Goal: Use online tool/utility: Utilize a website feature to perform a specific function

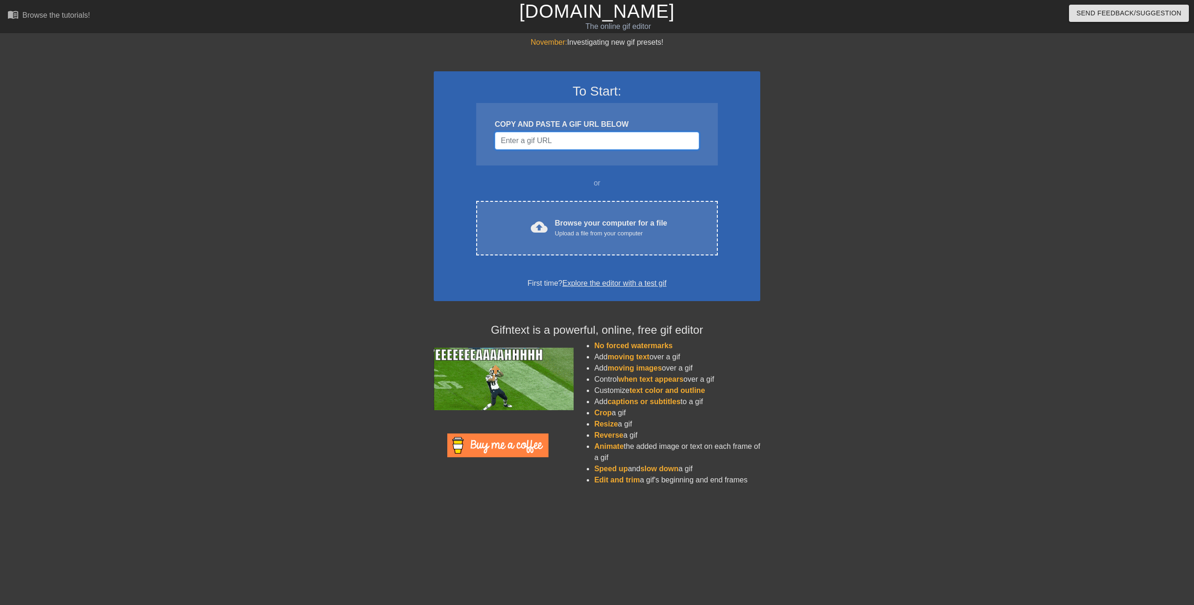
click at [580, 135] on input "Username" at bounding box center [597, 141] width 204 height 18
paste input "[URL][DOMAIN_NAME]"
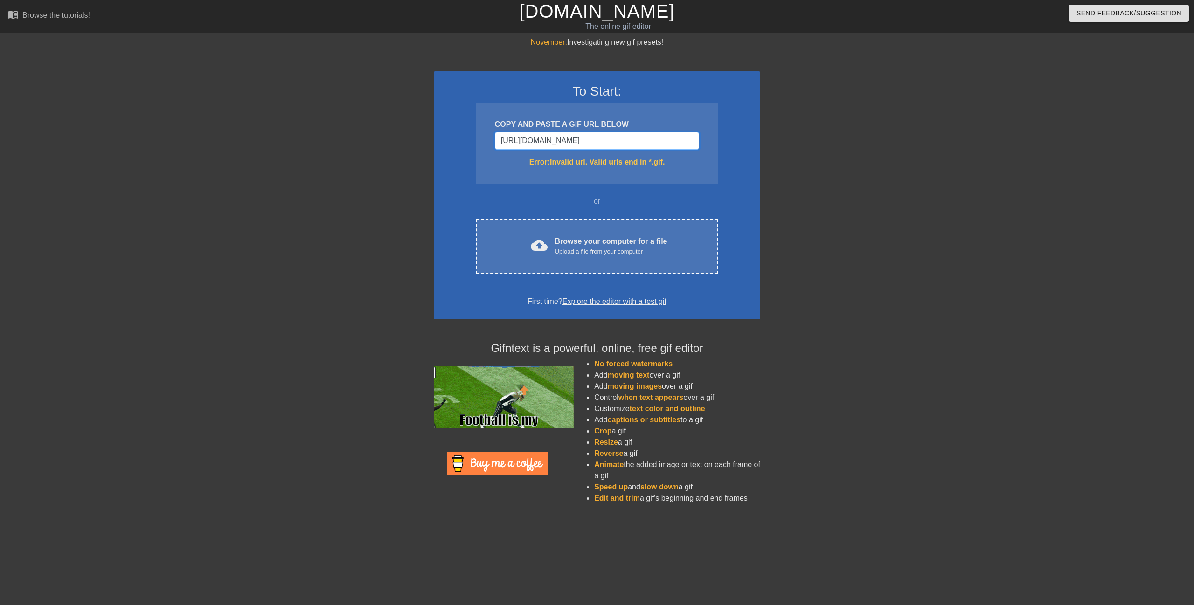
click at [566, 145] on input "[URL][DOMAIN_NAME]" at bounding box center [597, 141] width 204 height 18
drag, startPoint x: 567, startPoint y: 141, endPoint x: 226, endPoint y: 122, distance: 341.9
click at [234, 124] on div "November: Investigating new gif presets! To Start: COPY AND PASTE A GIF URL BEL…" at bounding box center [597, 274] width 1194 height 475
type input "47036627000898"
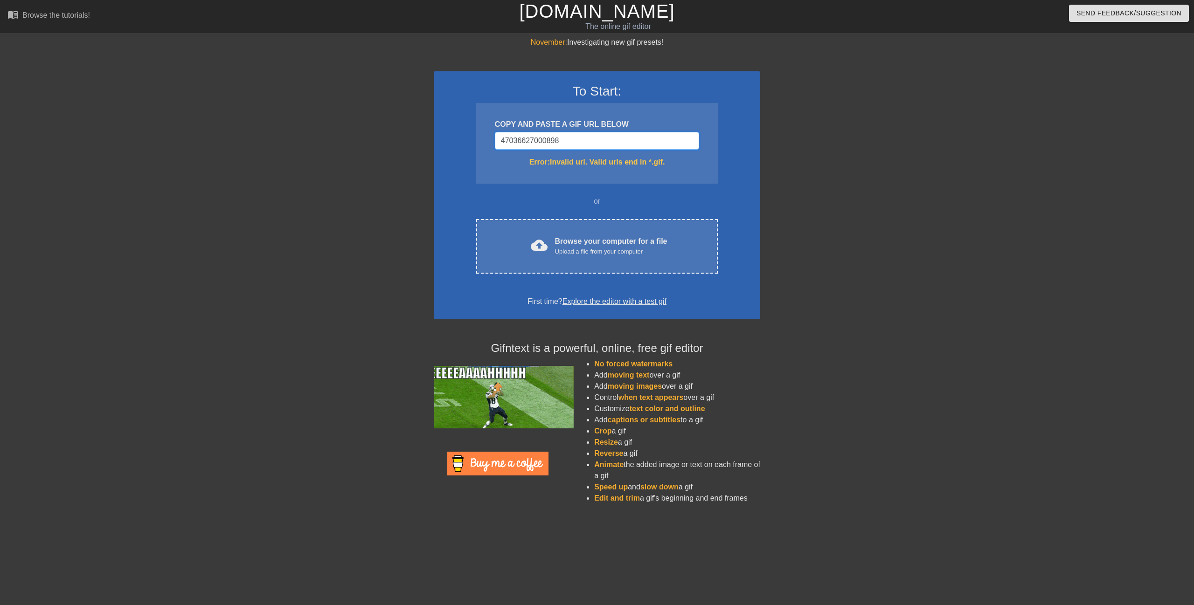
drag, startPoint x: 611, startPoint y: 137, endPoint x: 234, endPoint y: 123, distance: 377.0
click at [257, 125] on div "November: Investigating new gif presets! To Start: COPY AND PASTE A GIF URL BEL…" at bounding box center [597, 274] width 1194 height 475
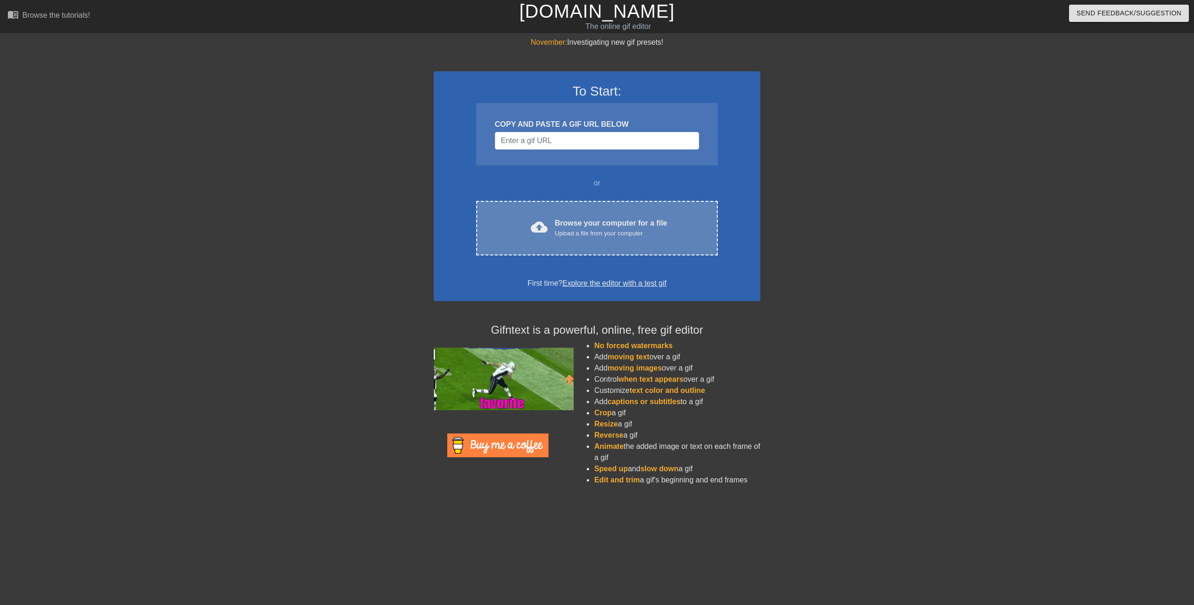
click at [545, 228] on span "cloud_upload" at bounding box center [539, 227] width 17 height 17
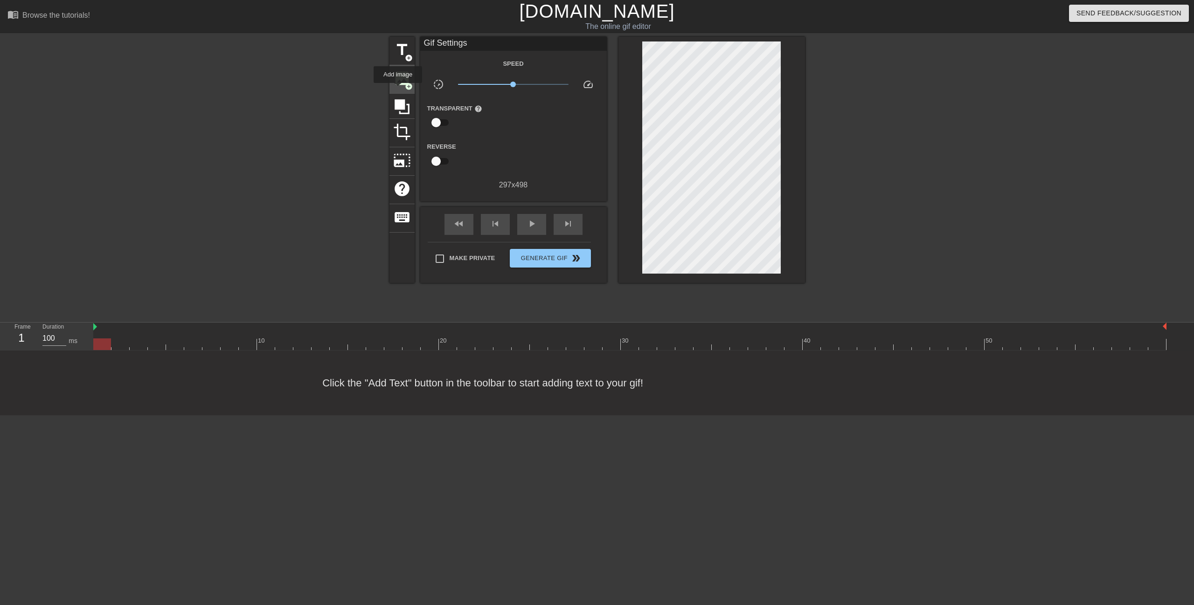
click at [403, 83] on span "image" at bounding box center [402, 78] width 18 height 18
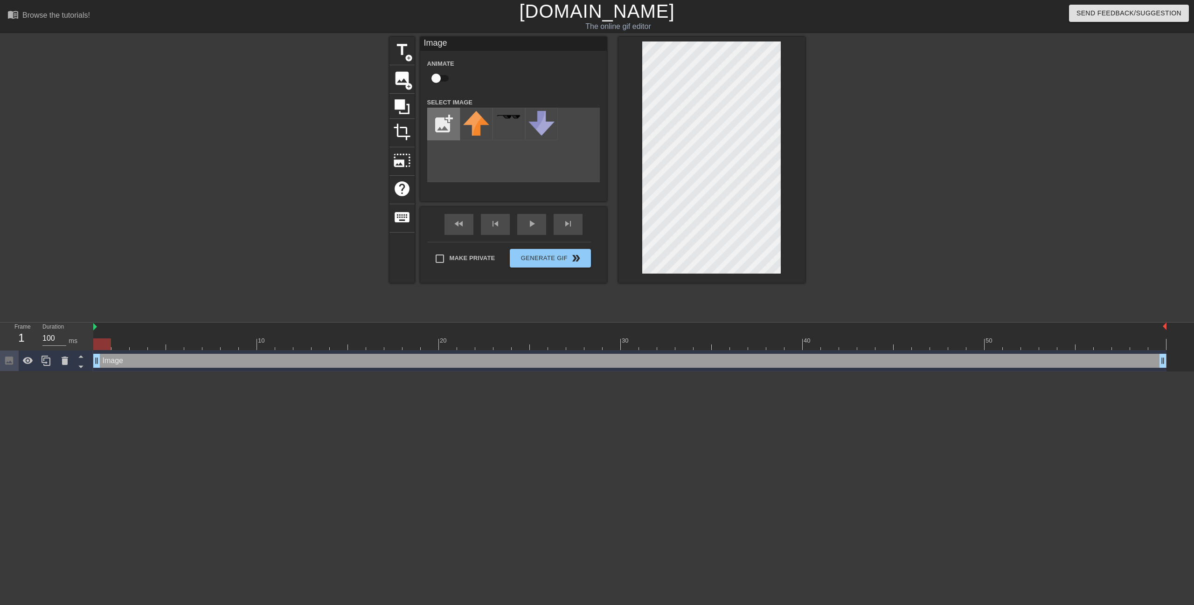
click at [439, 126] on input "file" at bounding box center [444, 124] width 32 height 32
type input "C:\fakepath\Logo.png"
click at [470, 118] on img at bounding box center [476, 119] width 26 height 16
click at [583, 130] on div "title add_circle image add_circle crop photo_size_select_large help keyboard Im…" at bounding box center [596, 160] width 415 height 246
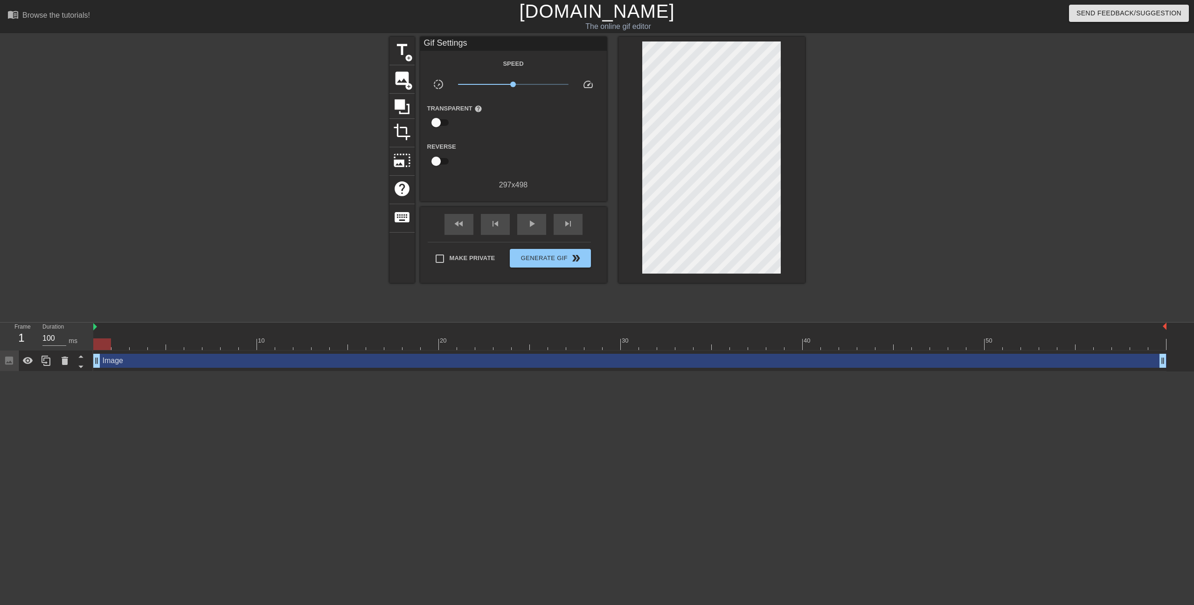
click at [759, 75] on div at bounding box center [711, 160] width 187 height 246
click at [642, 165] on div at bounding box center [711, 160] width 187 height 246
click at [563, 158] on div "Reverse" at bounding box center [513, 155] width 187 height 29
click at [116, 361] on div "Image drag_handle drag_handle" at bounding box center [629, 361] width 1073 height 14
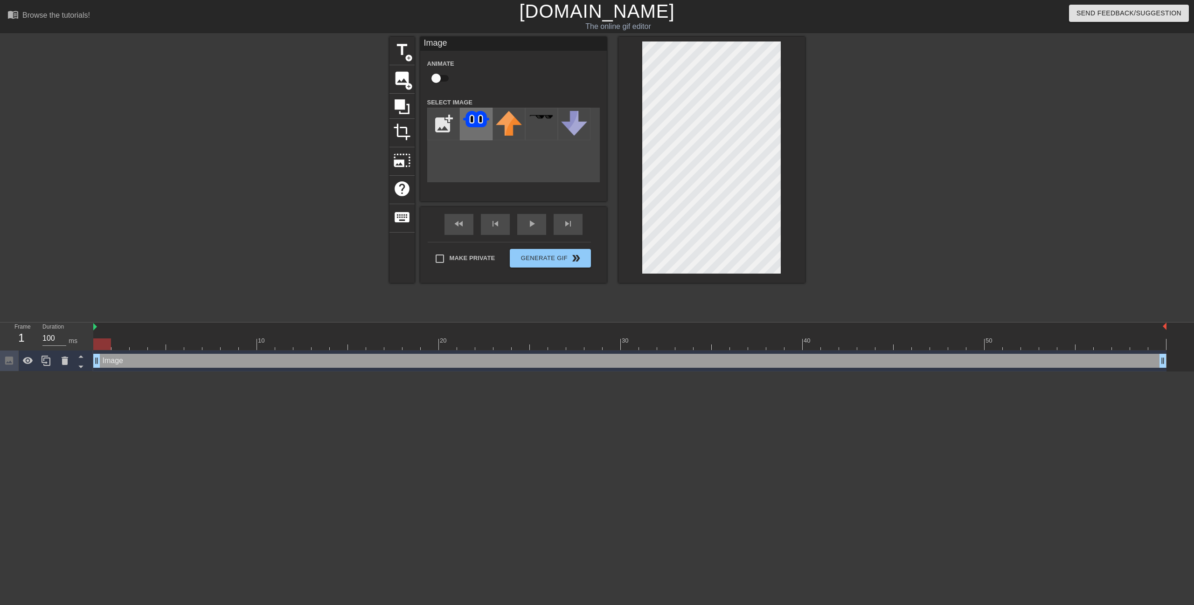
click at [483, 126] on img at bounding box center [476, 119] width 26 height 16
click at [479, 123] on img at bounding box center [476, 119] width 26 height 16
click at [228, 359] on div "Image drag_handle drag_handle" at bounding box center [629, 361] width 1073 height 14
click at [67, 364] on icon at bounding box center [65, 361] width 7 height 8
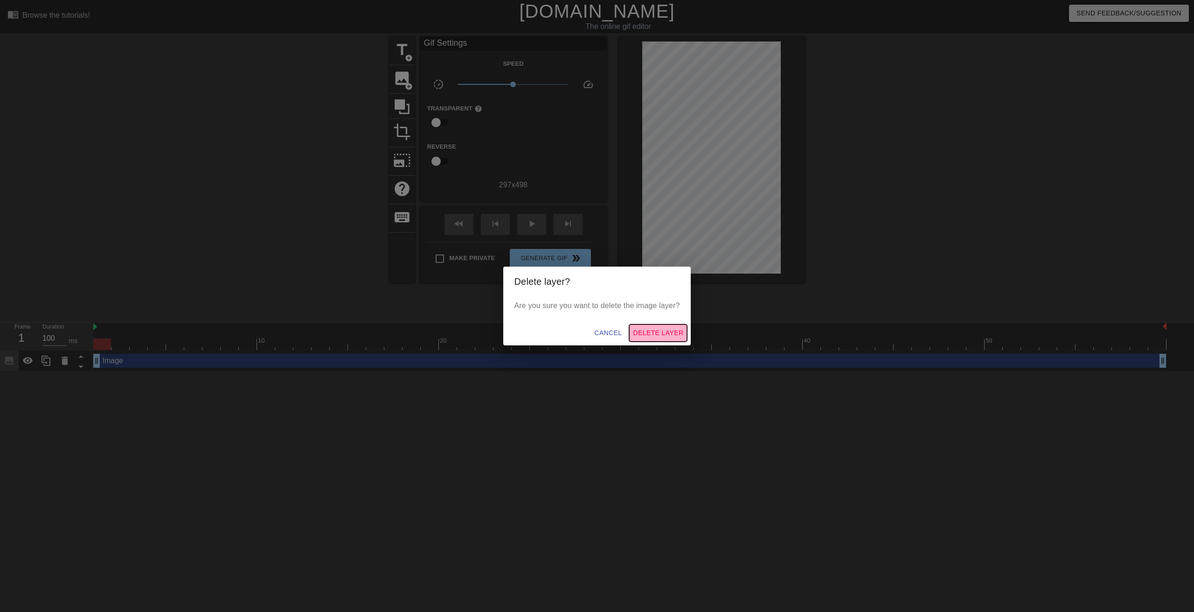
click at [646, 329] on span "Delete Layer" at bounding box center [658, 333] width 50 height 12
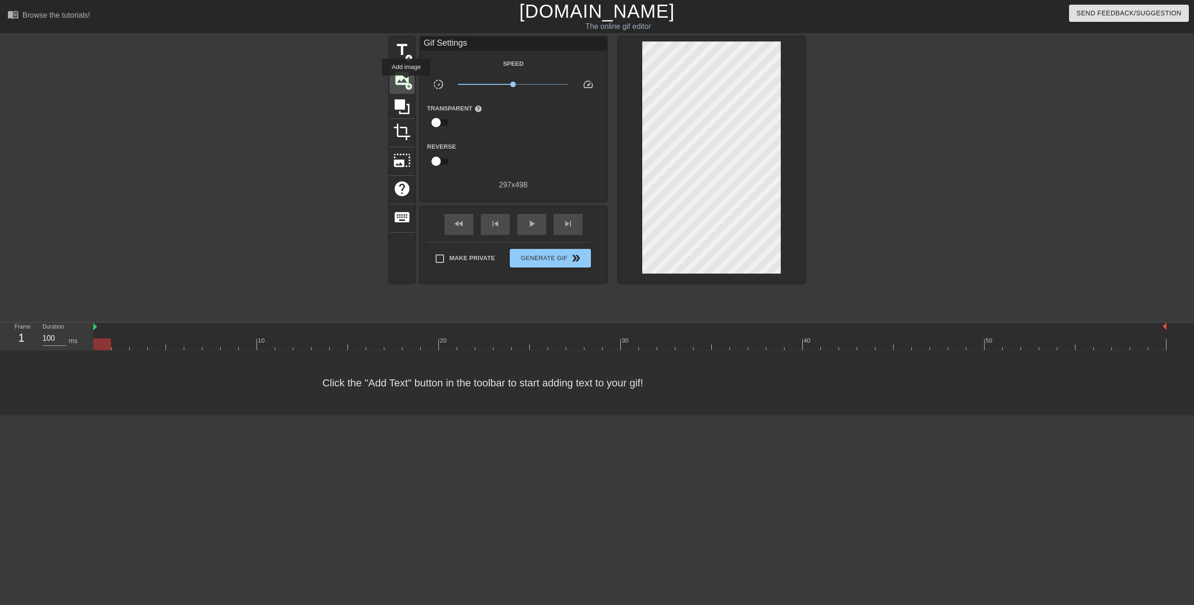
click at [406, 83] on span "add_circle" at bounding box center [409, 87] width 8 height 8
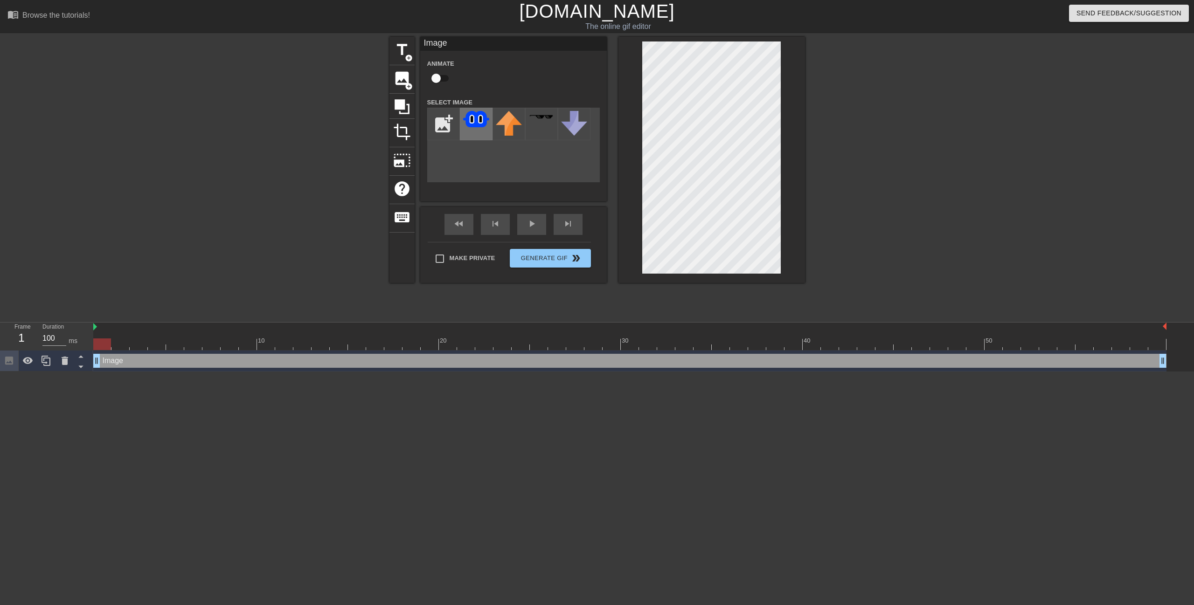
click at [486, 121] on img at bounding box center [476, 119] width 26 height 16
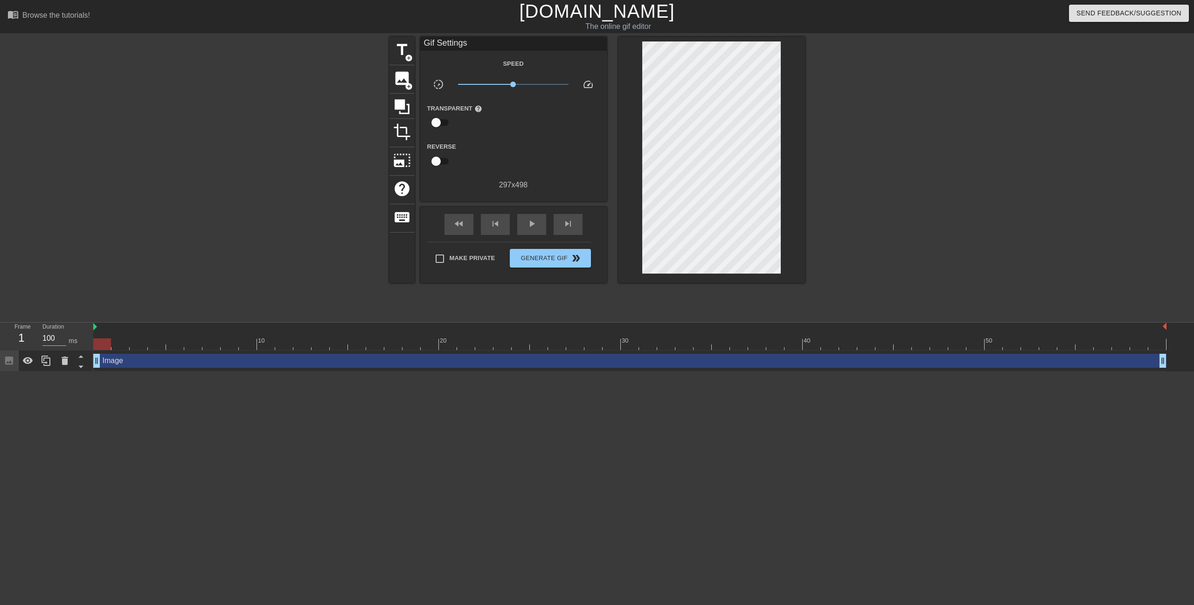
click at [510, 147] on div at bounding box center [482, 155] width 62 height 29
click at [402, 83] on span "image" at bounding box center [402, 78] width 18 height 18
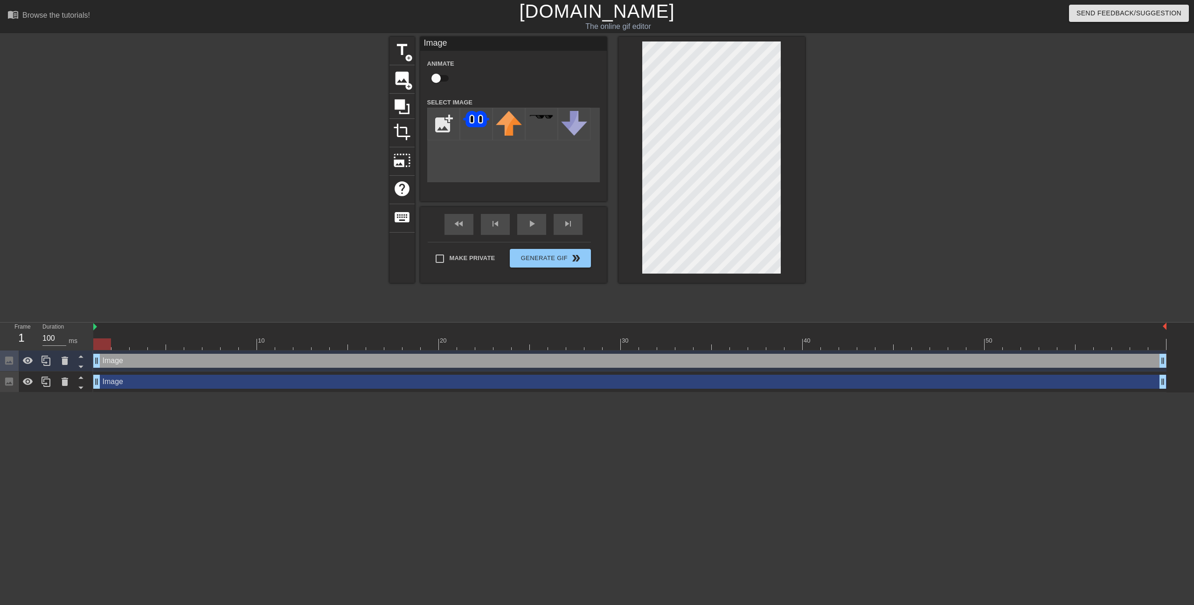
click at [250, 361] on div "Image drag_handle drag_handle" at bounding box center [629, 361] width 1073 height 14
click at [69, 362] on icon at bounding box center [64, 360] width 11 height 11
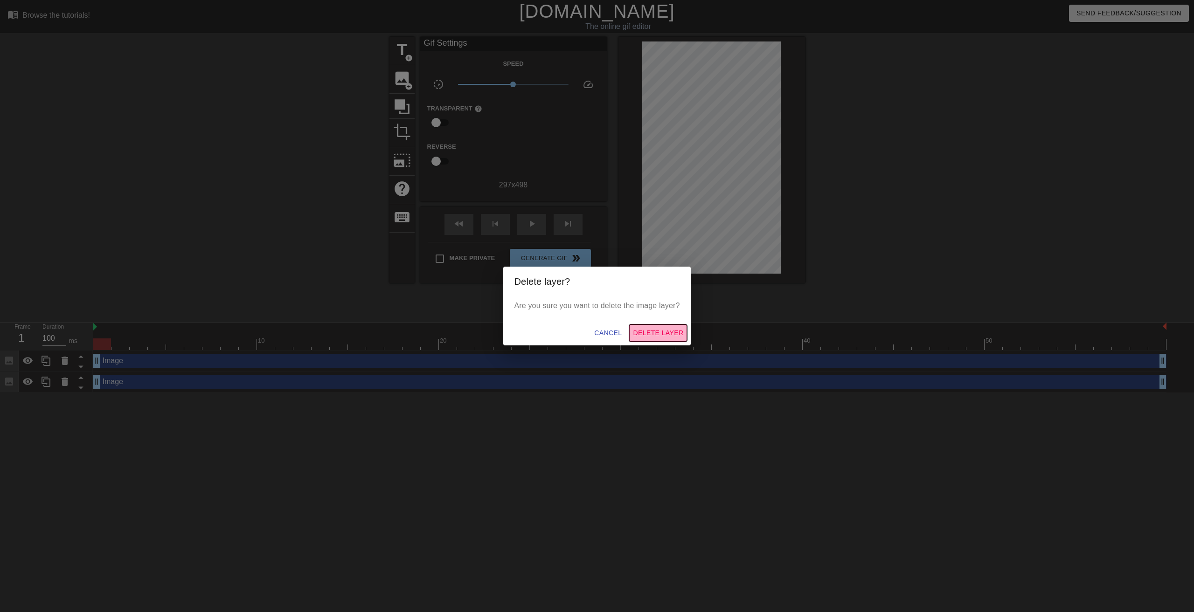
click at [638, 328] on span "Delete Layer" at bounding box center [658, 333] width 50 height 12
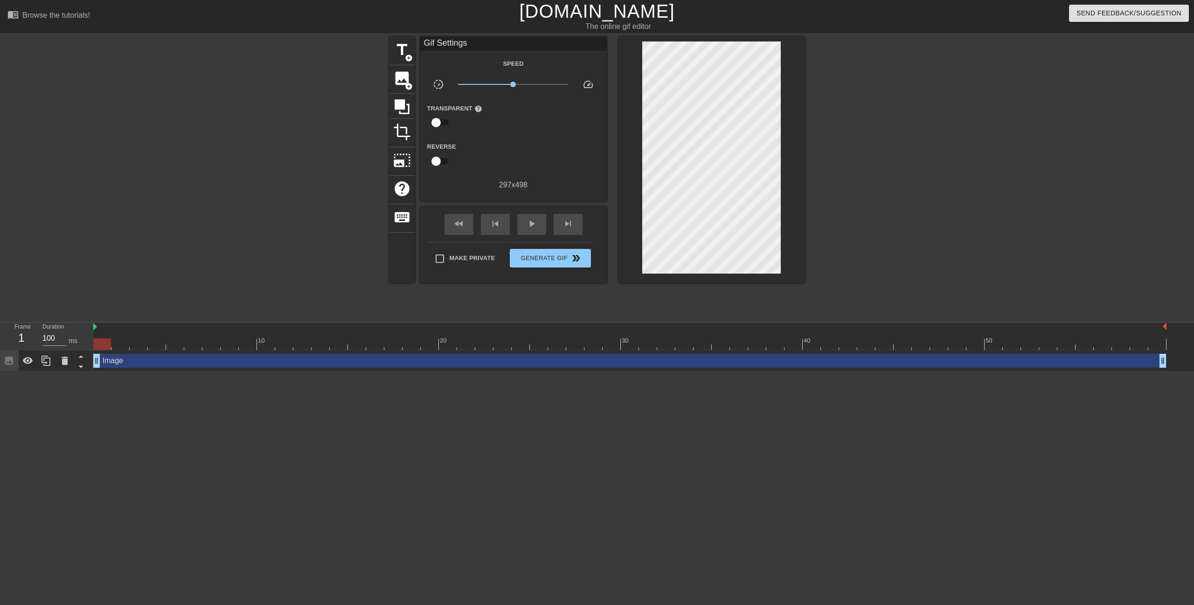
click at [124, 365] on div "Image drag_handle drag_handle" at bounding box center [629, 361] width 1073 height 14
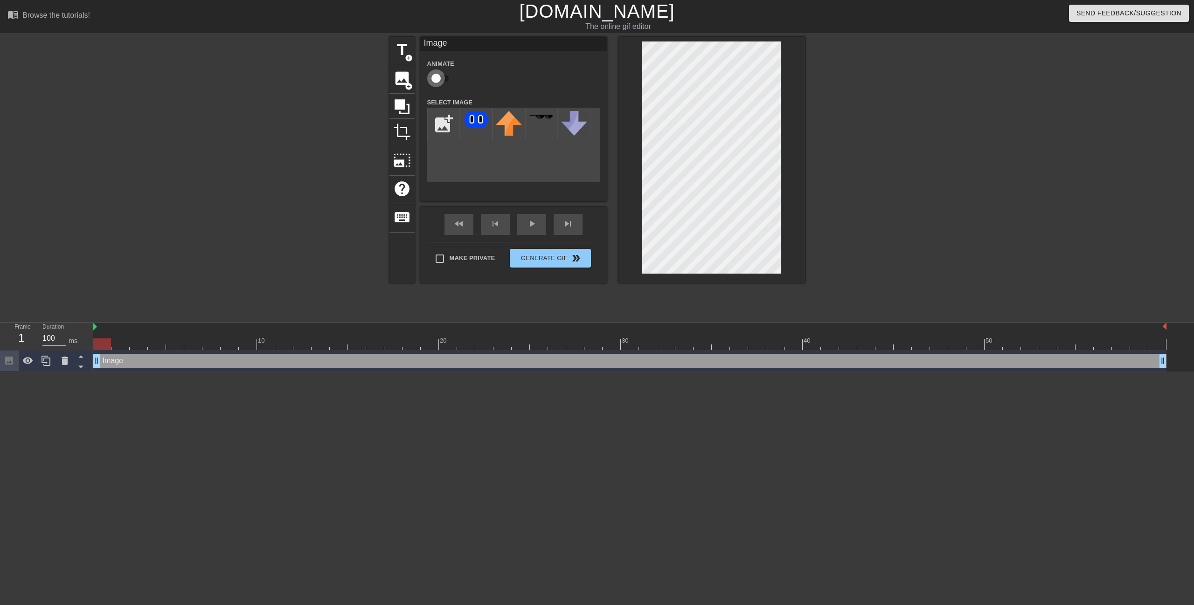
click at [438, 77] on input "checkbox" at bounding box center [435, 78] width 53 height 18
checkbox input "true"
click at [118, 330] on div at bounding box center [629, 327] width 1073 height 9
click at [121, 343] on div at bounding box center [629, 345] width 1073 height 12
drag, startPoint x: 122, startPoint y: 345, endPoint x: 102, endPoint y: 345, distance: 19.6
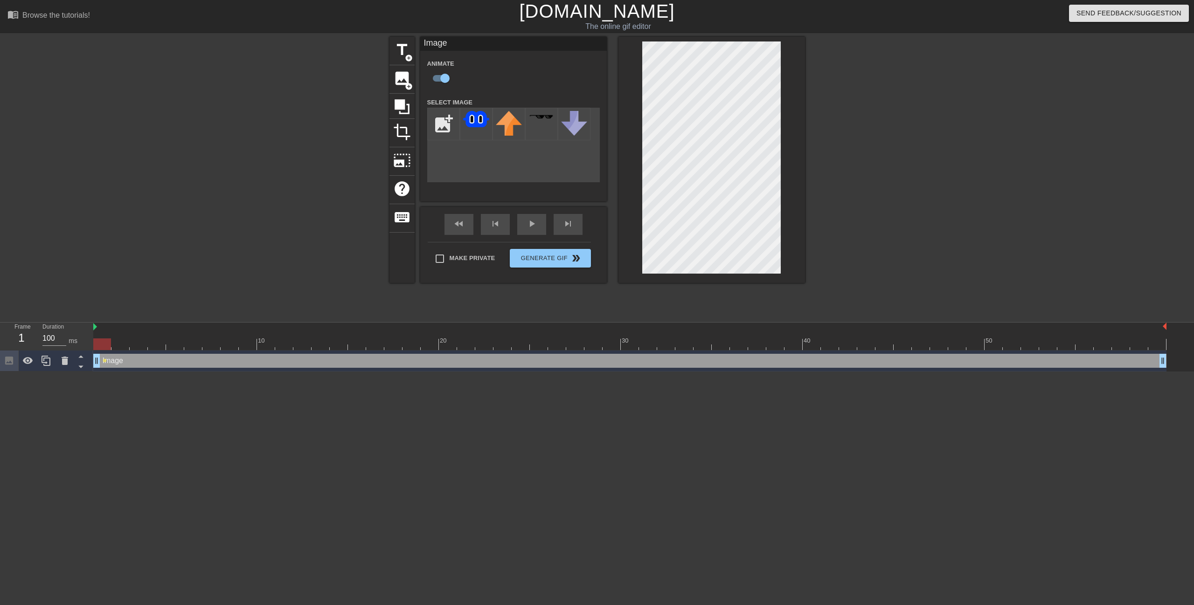
click at [102, 345] on div at bounding box center [102, 345] width 18 height 12
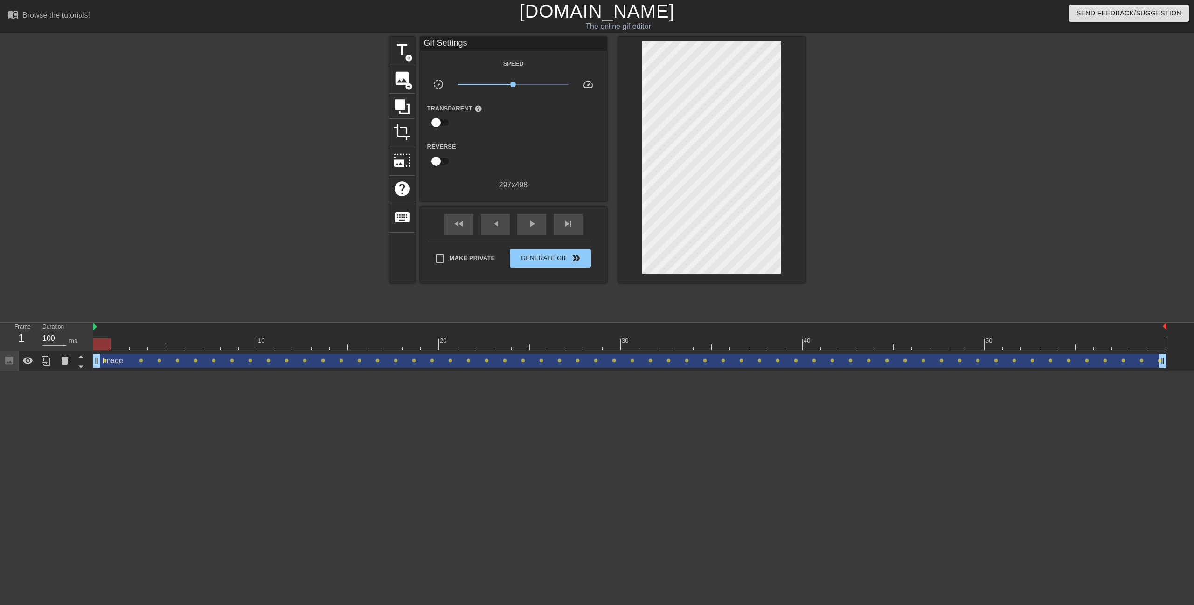
click at [542, 372] on html "menu_book Browse the tutorials! [DOMAIN_NAME] The online gif editor Send Feedba…" at bounding box center [597, 186] width 1194 height 372
click at [564, 256] on span "Generate Gif double_arrow" at bounding box center [549, 258] width 73 height 11
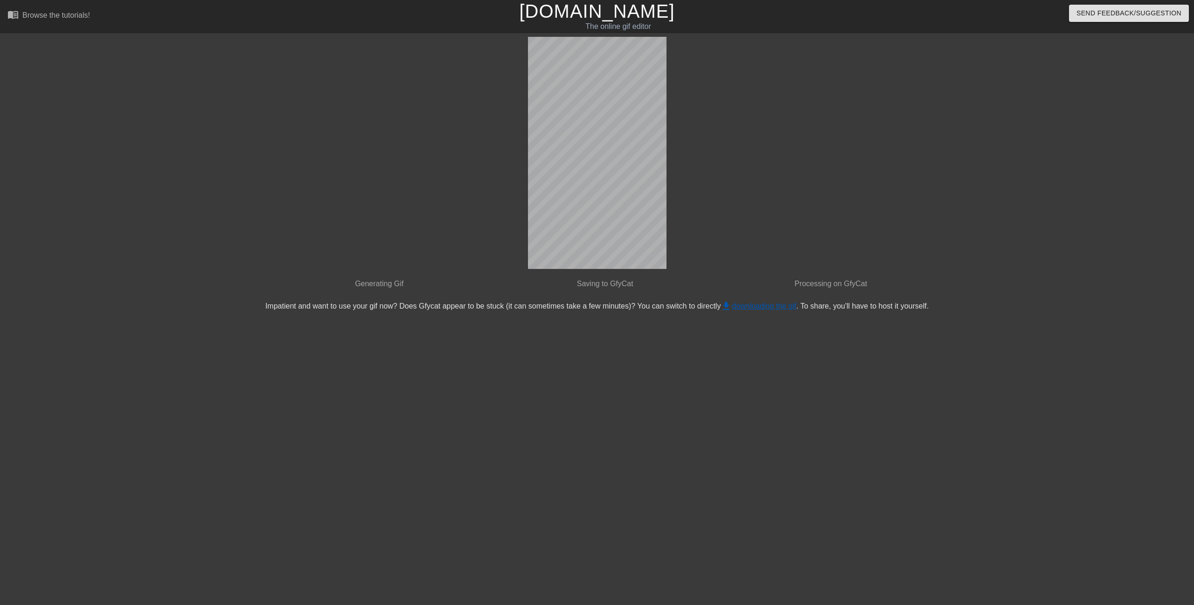
click at [765, 303] on link "get_app downloading the gif" at bounding box center [758, 306] width 76 height 8
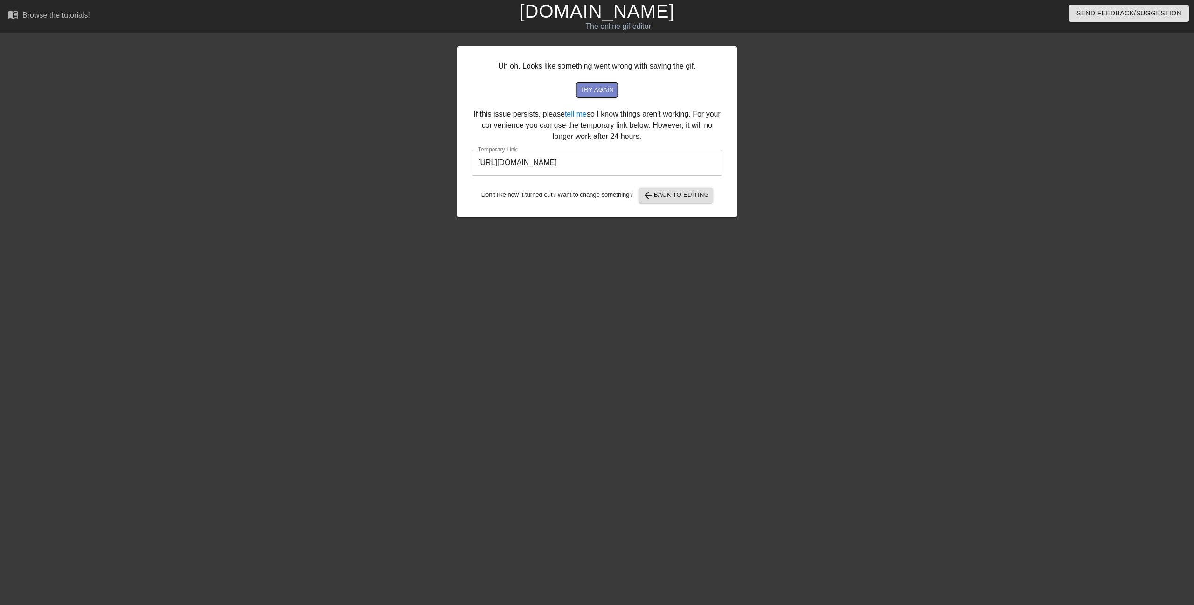
click at [604, 88] on span "try again" at bounding box center [597, 90] width 34 height 11
drag, startPoint x: 681, startPoint y: 159, endPoint x: 454, endPoint y: 160, distance: 227.6
click at [454, 160] on div "Uh oh. Looks like something went wrong with saving the gif. try again If this i…" at bounding box center [597, 177] width 1194 height 280
